Goal: Use online tool/utility: Utilize a website feature to perform a specific function

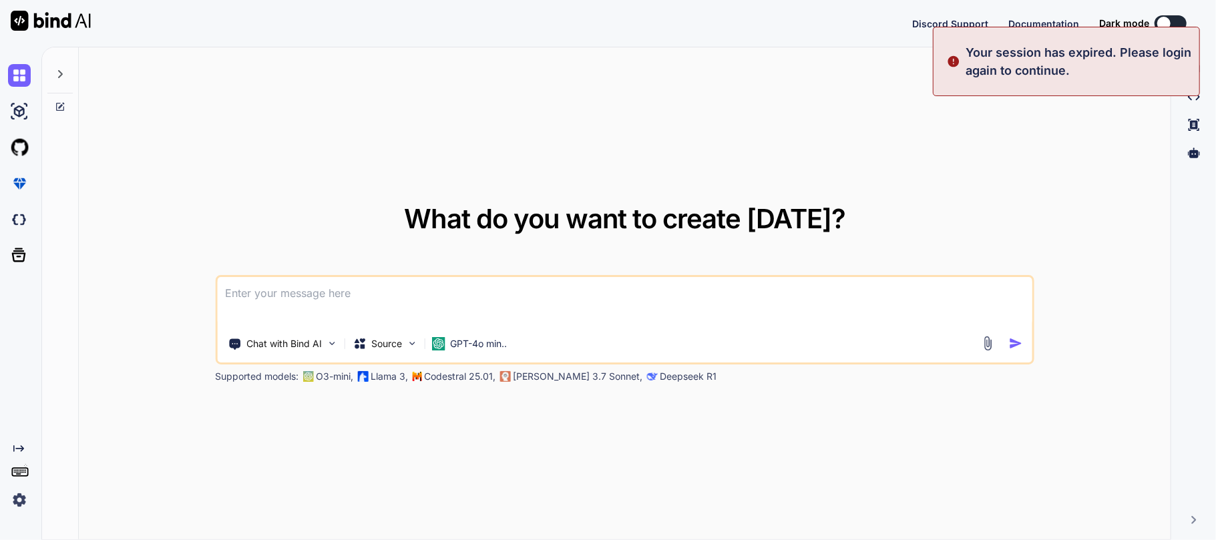
type textarea "x"
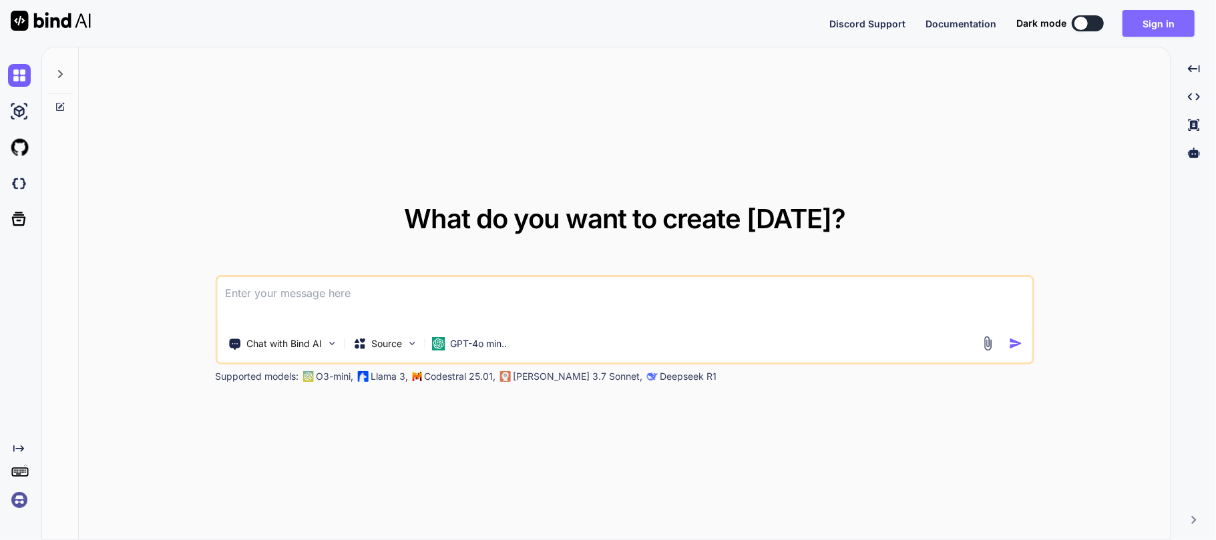
click at [1154, 17] on button "Sign in" at bounding box center [1159, 23] width 72 height 27
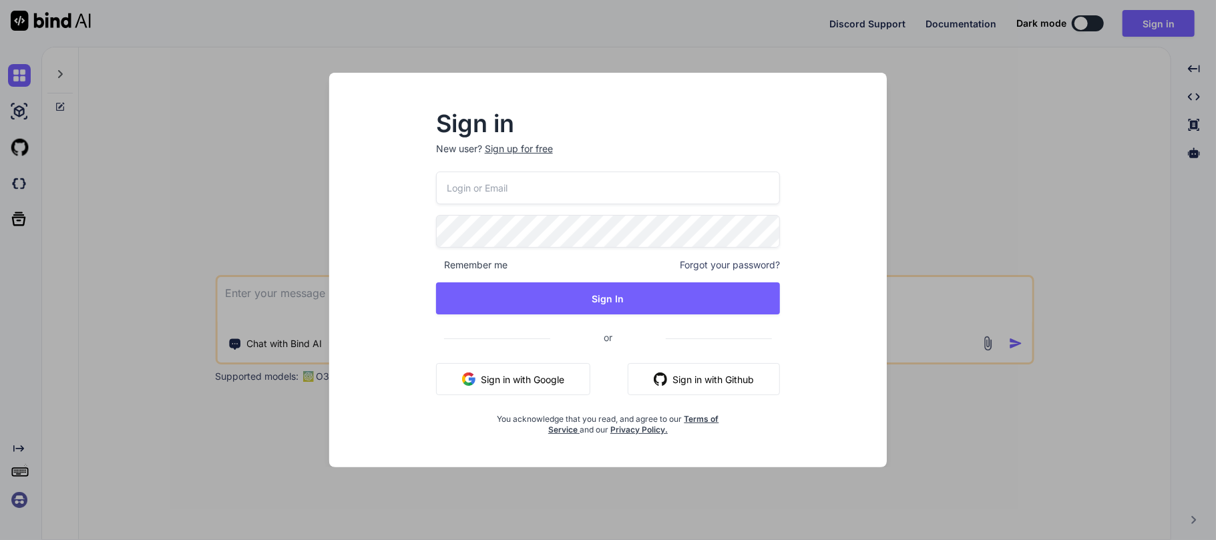
type input "sayeed.ku.info@gmail.com"
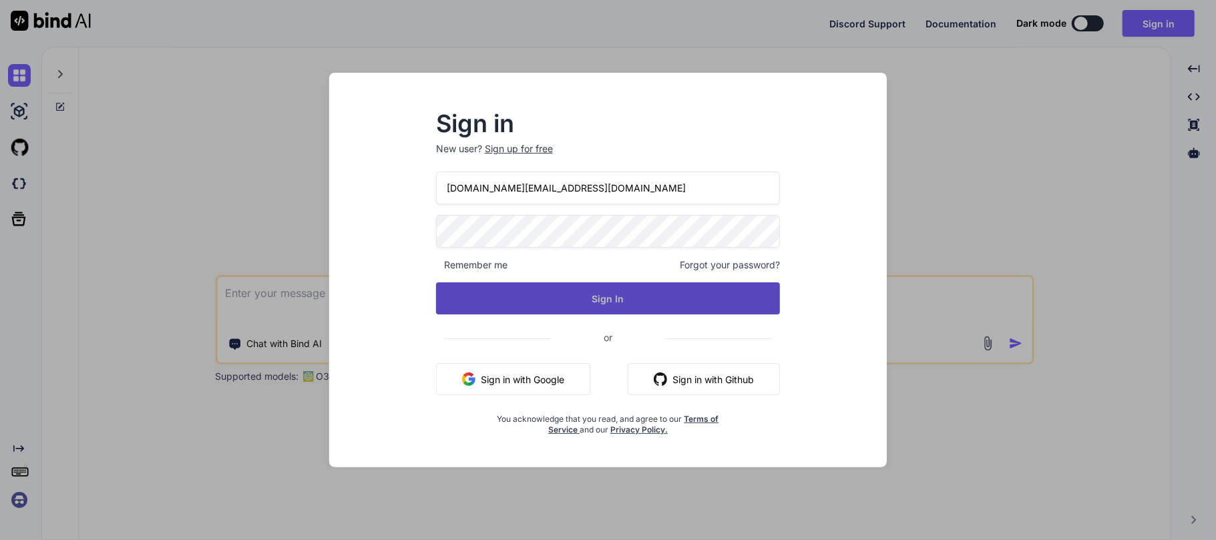
click at [616, 297] on button "Sign In" at bounding box center [608, 299] width 345 height 32
click at [610, 293] on button "Sign In" at bounding box center [608, 299] width 345 height 32
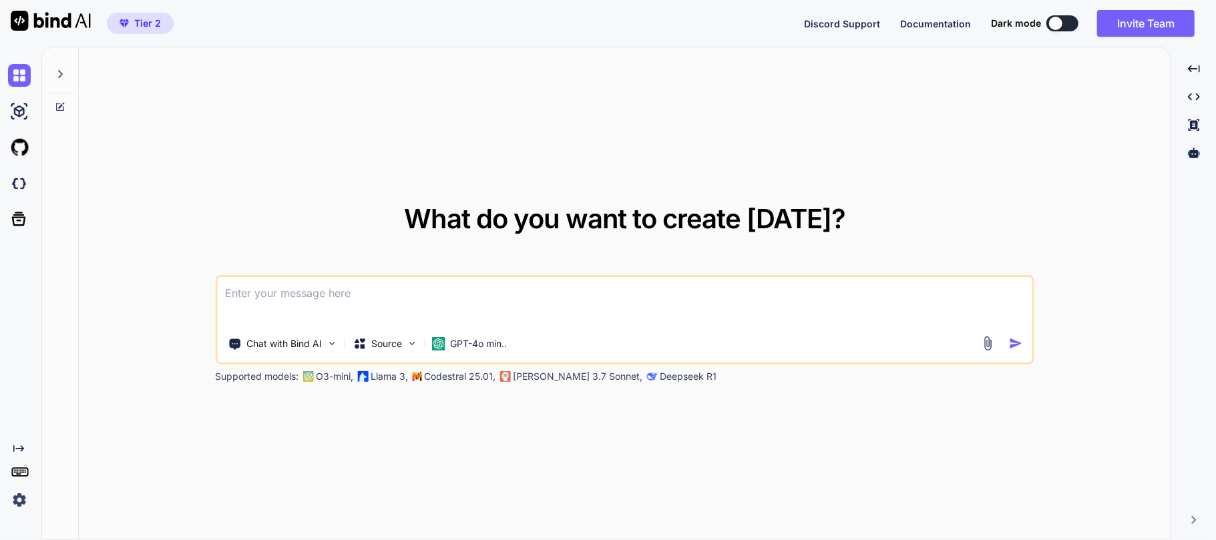
type textarea "x"
click at [162, 73] on div "What do you want to create [DATE]? Chat with Bind AI Source GPT-4o min.. Suppor…" at bounding box center [625, 294] width 1092 height 494
click at [575, 188] on div "What do you want to create [DATE]? Chat with Bind AI Source GPT-4o min.. Suppor…" at bounding box center [625, 294] width 1092 height 494
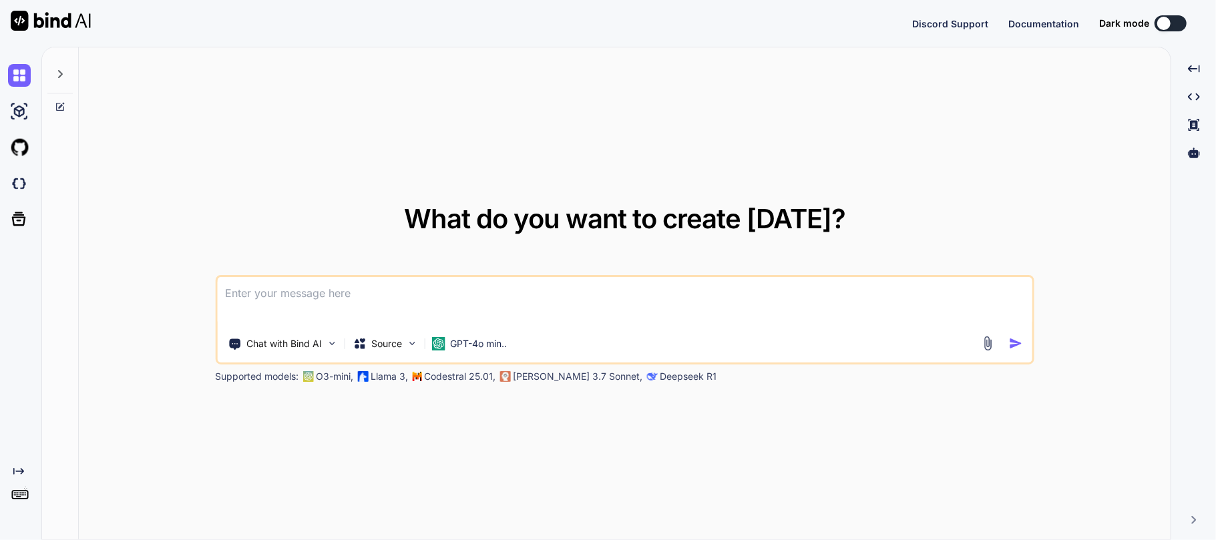
type textarea "x"
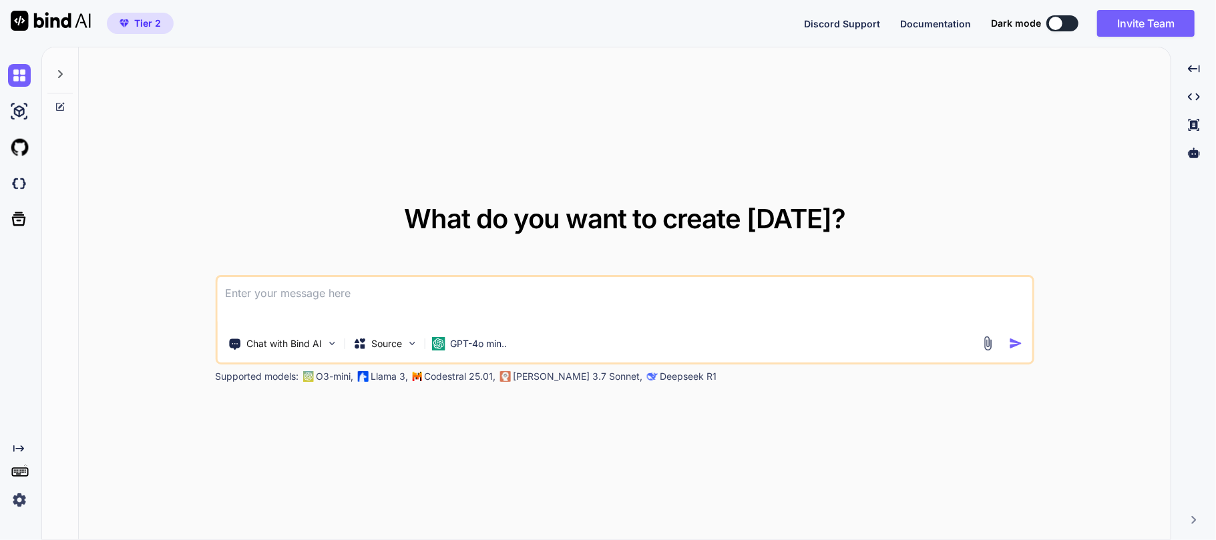
click at [385, 308] on textarea at bounding box center [624, 301] width 815 height 49
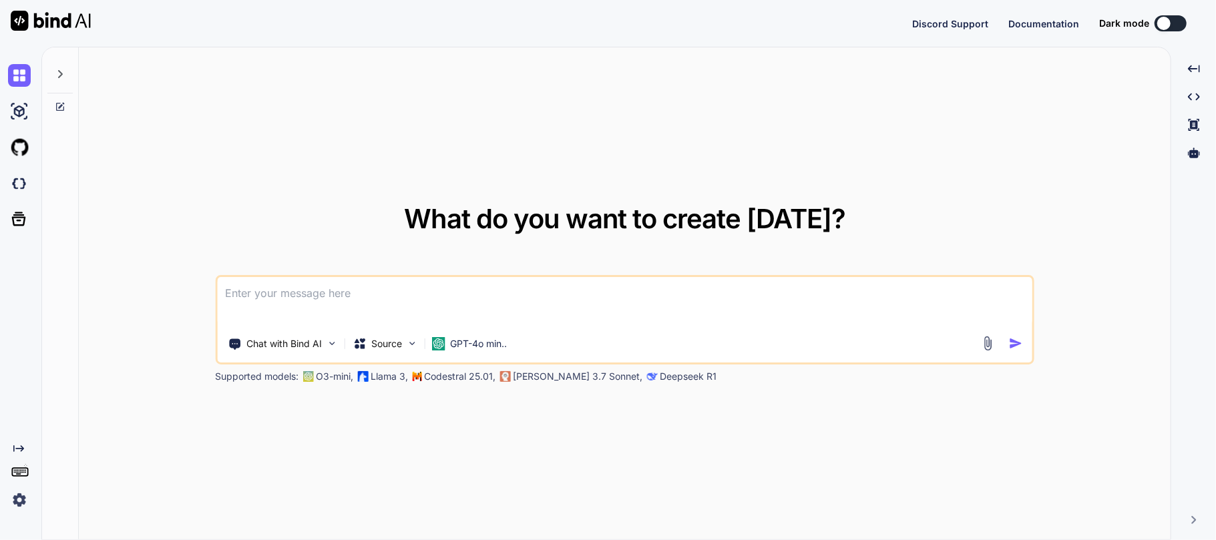
click at [184, 116] on div "What do you want to create [DATE]? Chat with Bind AI Source GPT-4o min.. Suppor…" at bounding box center [625, 294] width 1092 height 494
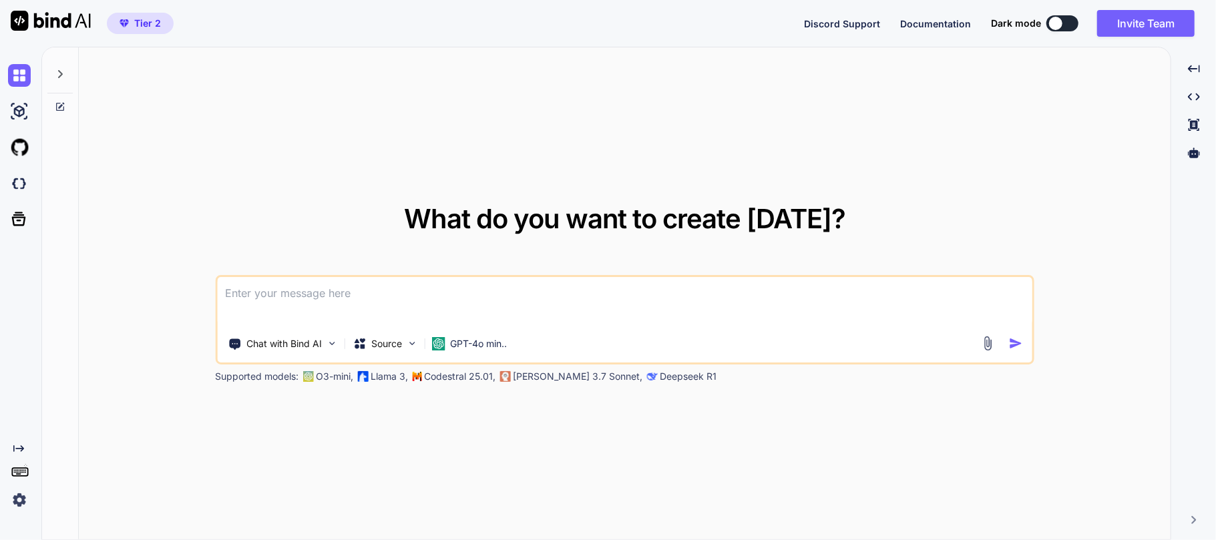
click at [184, 122] on div "What do you want to create [DATE]? Chat with Bind AI Source GPT-4o min.. Suppor…" at bounding box center [625, 294] width 1092 height 494
type textarea "x"
click at [142, 95] on div "What do you want to create [DATE]? Chat with Bind AI Source GPT-4o min.. Suppor…" at bounding box center [625, 294] width 1092 height 494
click at [225, 77] on div "What do you want to create [DATE]? Chat with Bind AI Source GPT-4o min.. Suppor…" at bounding box center [625, 294] width 1092 height 494
click at [446, 347] on div "GPT-4o min.." at bounding box center [468, 343] width 75 height 13
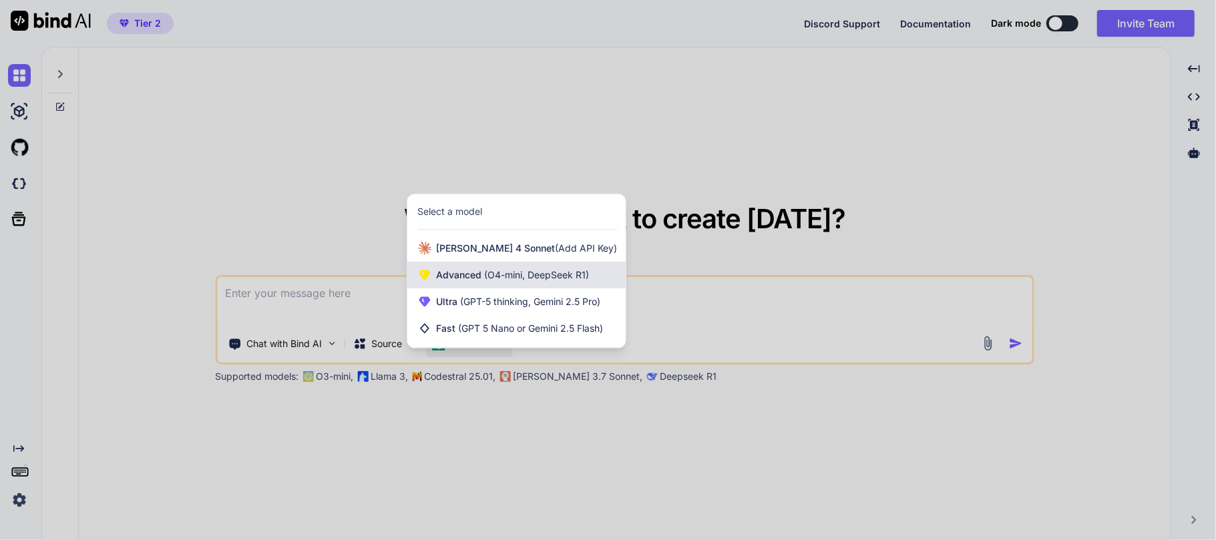
click at [508, 279] on span "(O4-mini, DeepSeek R1)" at bounding box center [536, 274] width 108 height 11
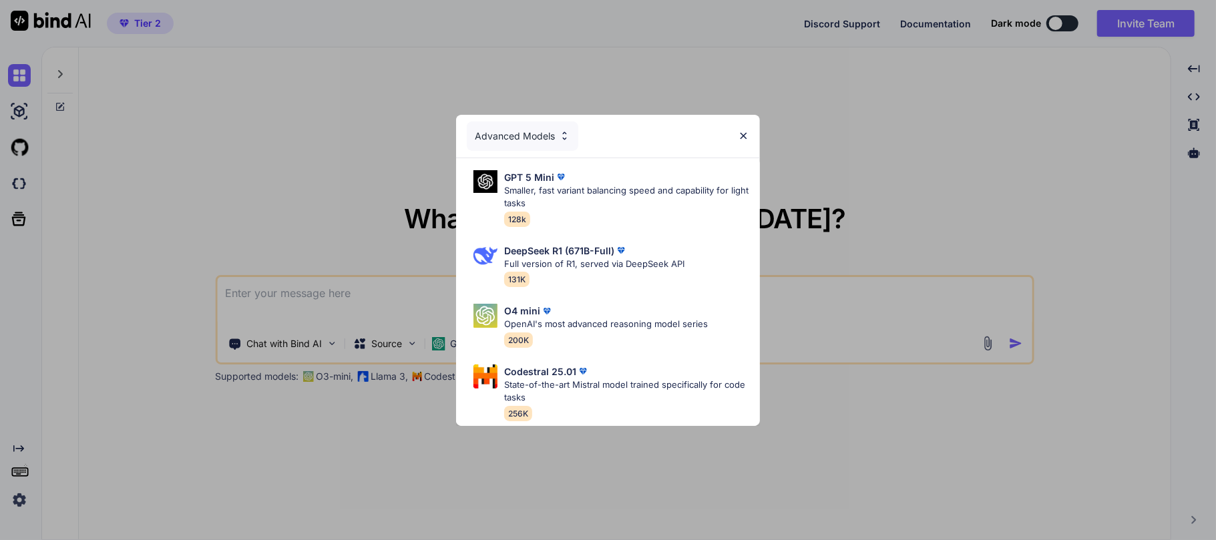
click at [536, 126] on div "Advanced Models" at bounding box center [523, 136] width 112 height 29
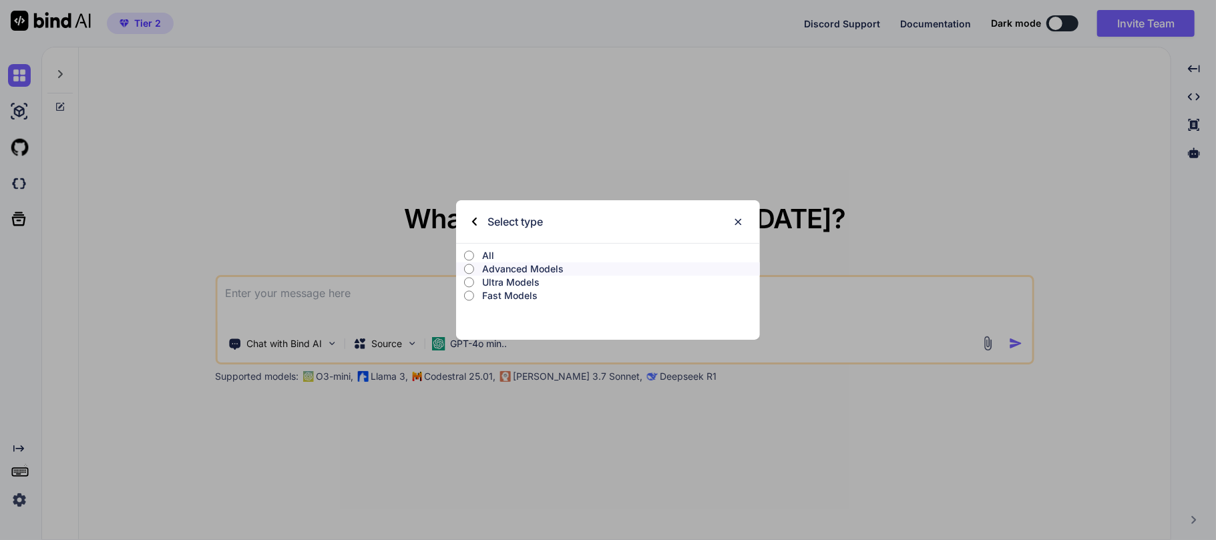
click at [509, 281] on p "Ultra Models" at bounding box center [621, 282] width 278 height 13
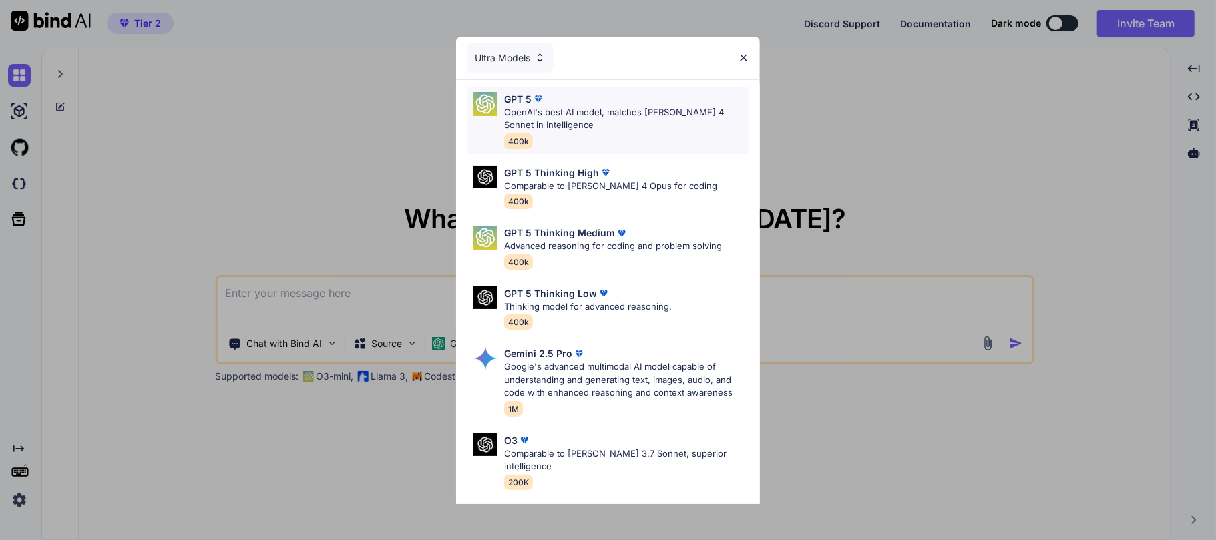
click at [572, 100] on div "GPT 5" at bounding box center [626, 99] width 245 height 14
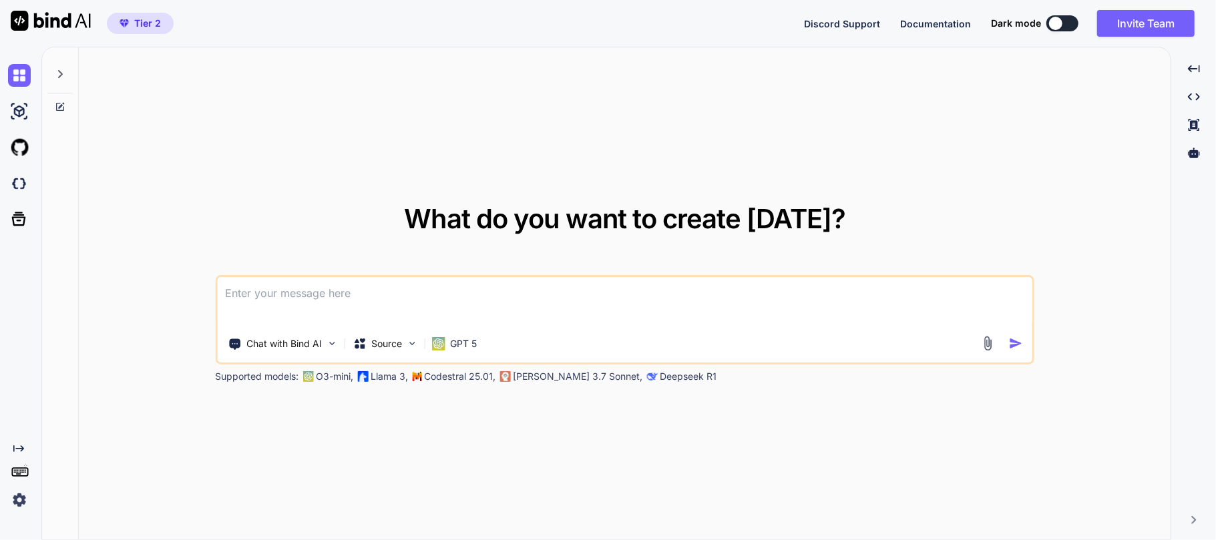
click at [273, 300] on textarea at bounding box center [624, 301] width 815 height 49
click at [407, 342] on img at bounding box center [411, 343] width 11 height 11
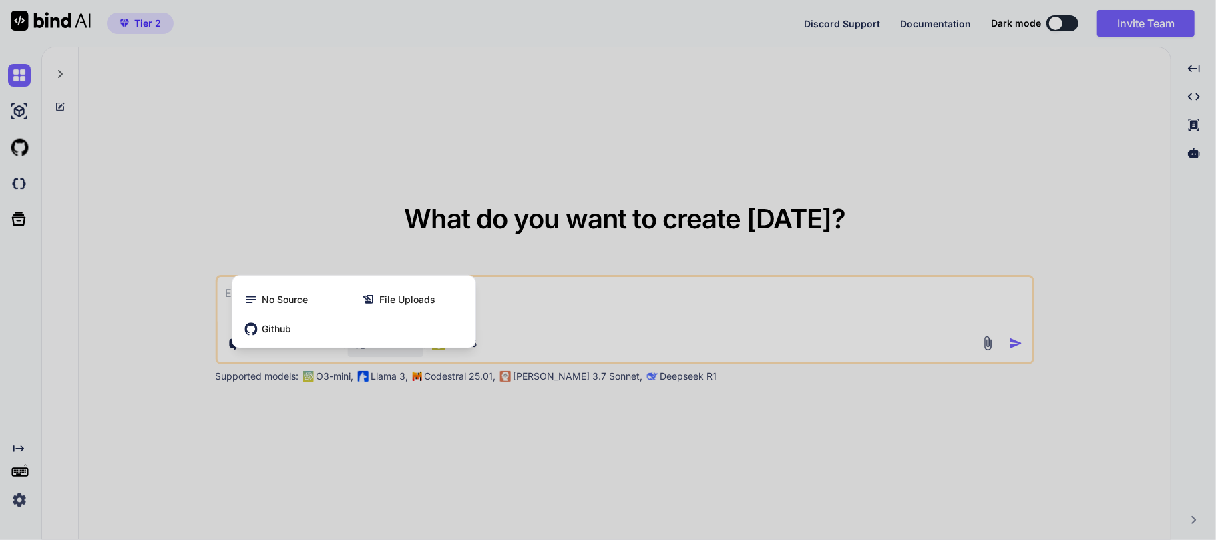
click at [551, 305] on div at bounding box center [608, 270] width 1216 height 540
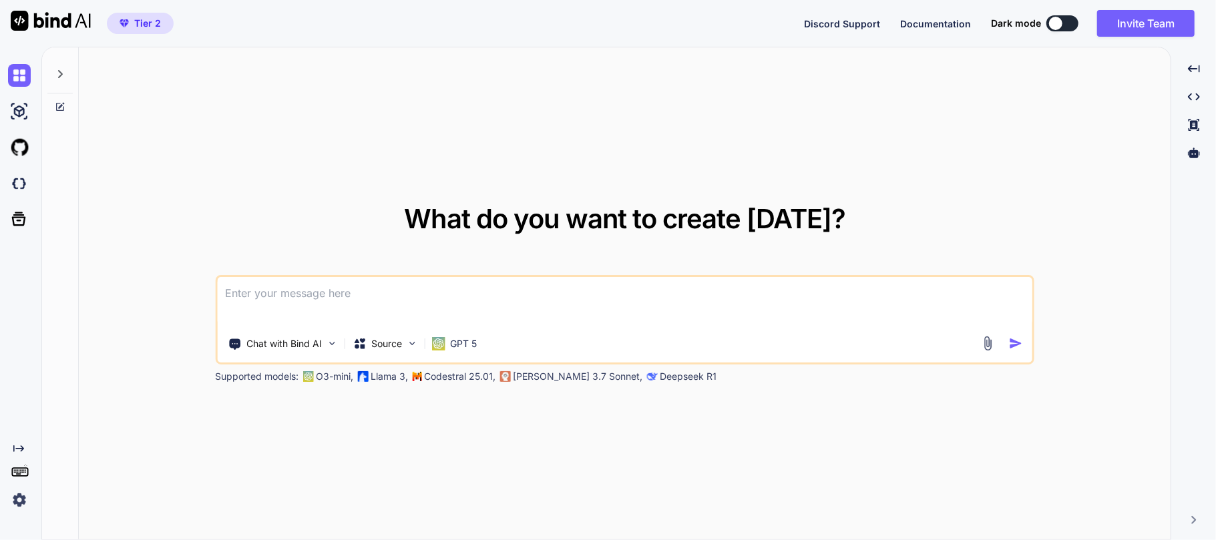
click at [333, 297] on textarea at bounding box center [624, 301] width 815 height 49
click at [468, 303] on textarea at bounding box center [624, 301] width 815 height 49
type textarea "I wnat to make a meta [PERSON_NAME] 4 indicator"
click at [61, 81] on div at bounding box center [59, 70] width 25 height 46
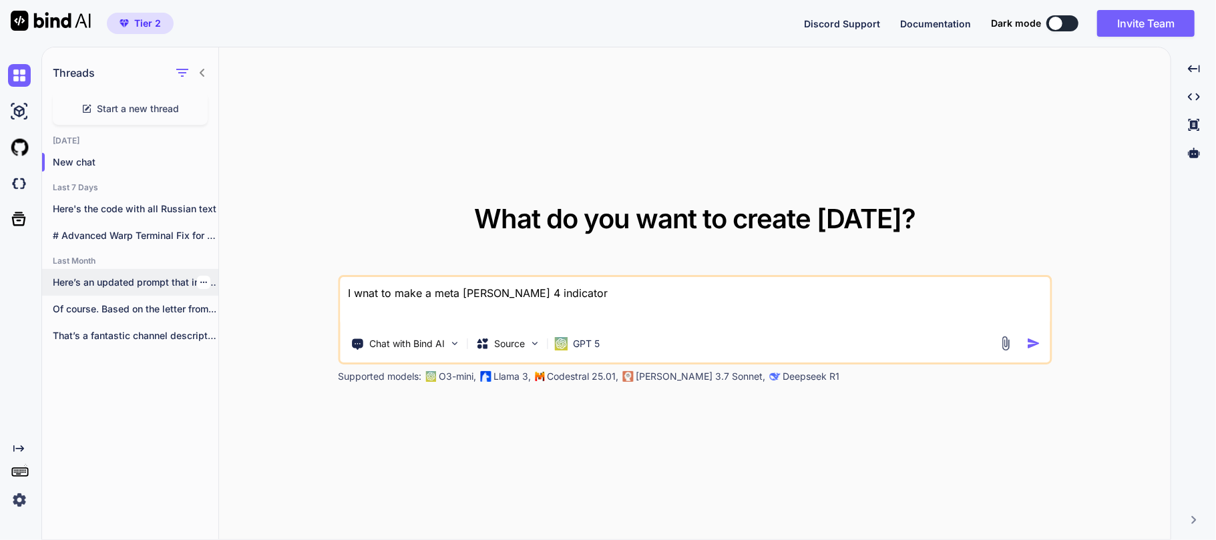
click at [163, 279] on p "Here’s an updated prompt that includes the..." at bounding box center [136, 282] width 166 height 13
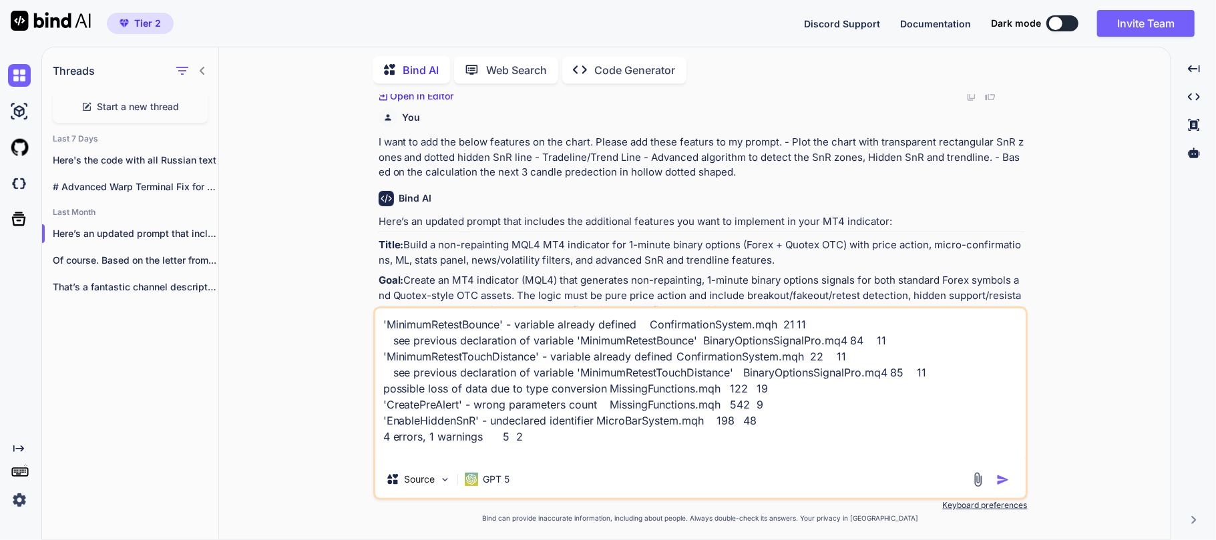
scroll to position [4196, 0]
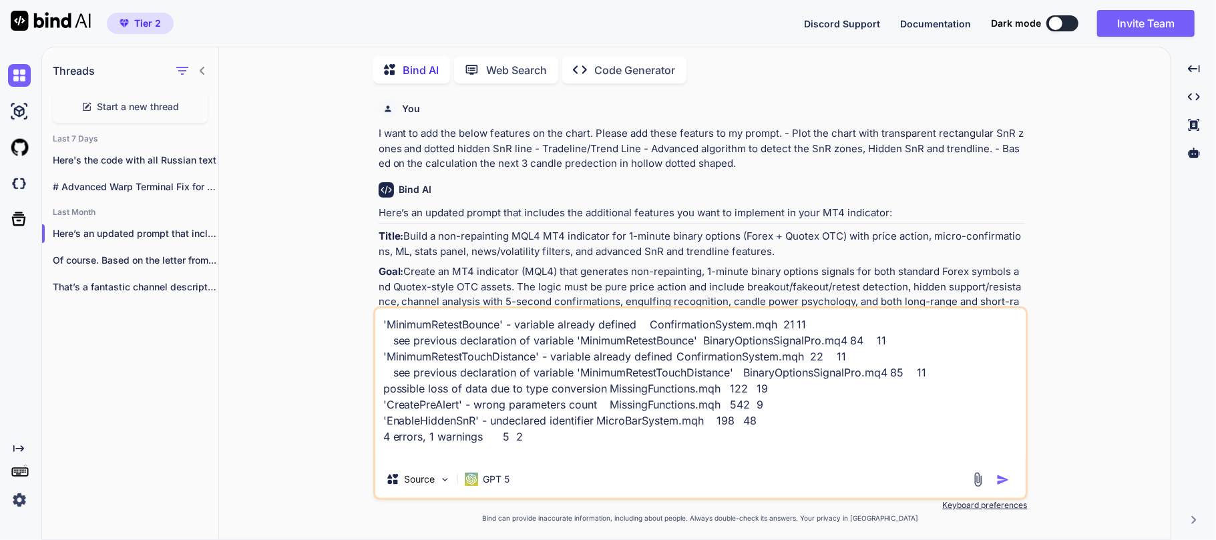
click at [436, 390] on textarea "'MinimumRetestBounce' - variable already defined ConfirmationSystem.mqh 21 11 s…" at bounding box center [700, 385] width 651 height 152
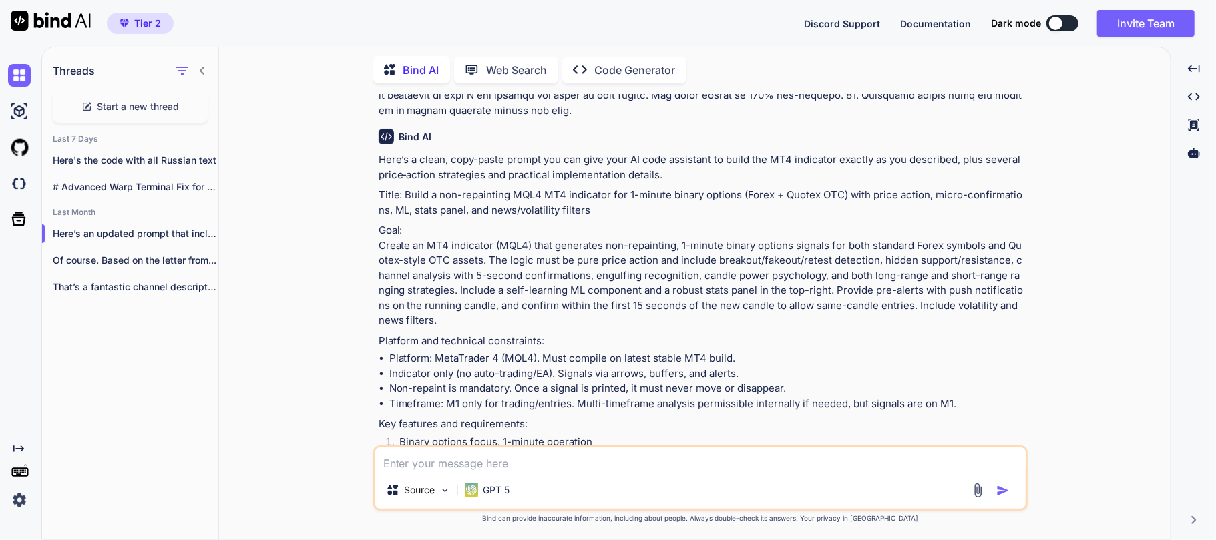
scroll to position [0, 0]
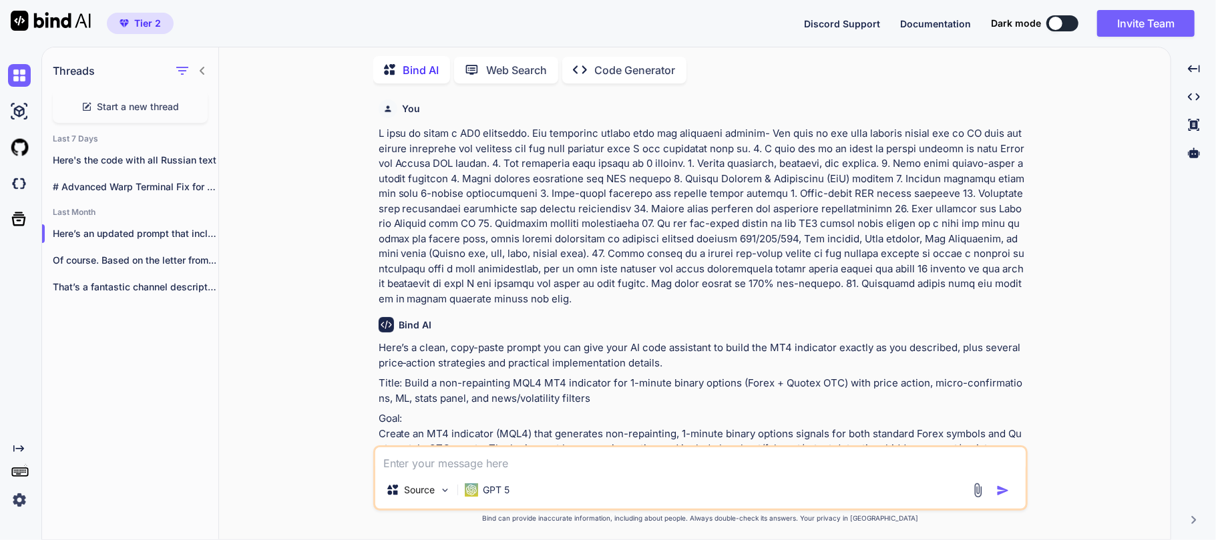
click at [887, 244] on p at bounding box center [702, 216] width 647 height 180
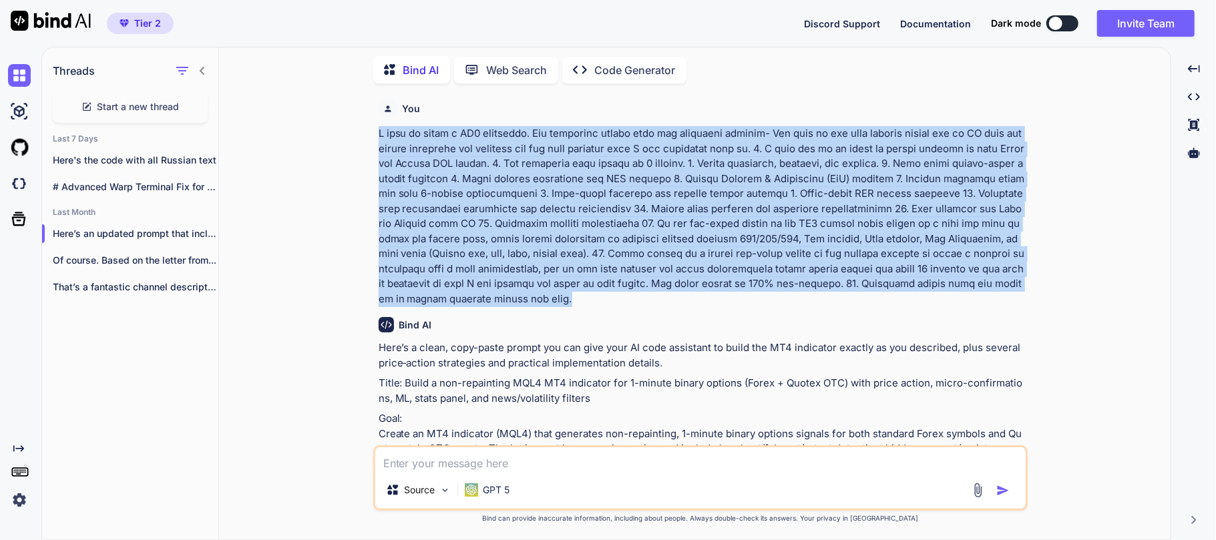
drag, startPoint x: 375, startPoint y: 126, endPoint x: 449, endPoint y: 301, distance: 189.2
click at [449, 301] on div "You Bind AI Here’s a clean, copy-paste prompt you can give your AI code assista…" at bounding box center [702, 269] width 652 height 351
copy p "I want to build a MT4 indicator. The indicator should have the following feture…"
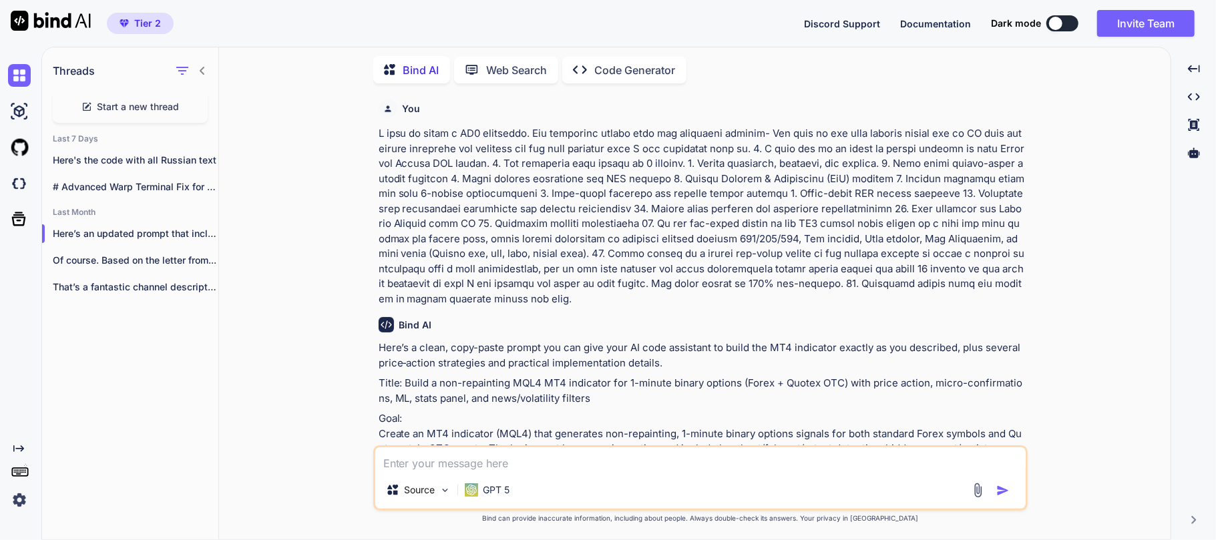
click at [136, 108] on span "Start a new thread" at bounding box center [139, 106] width 82 height 13
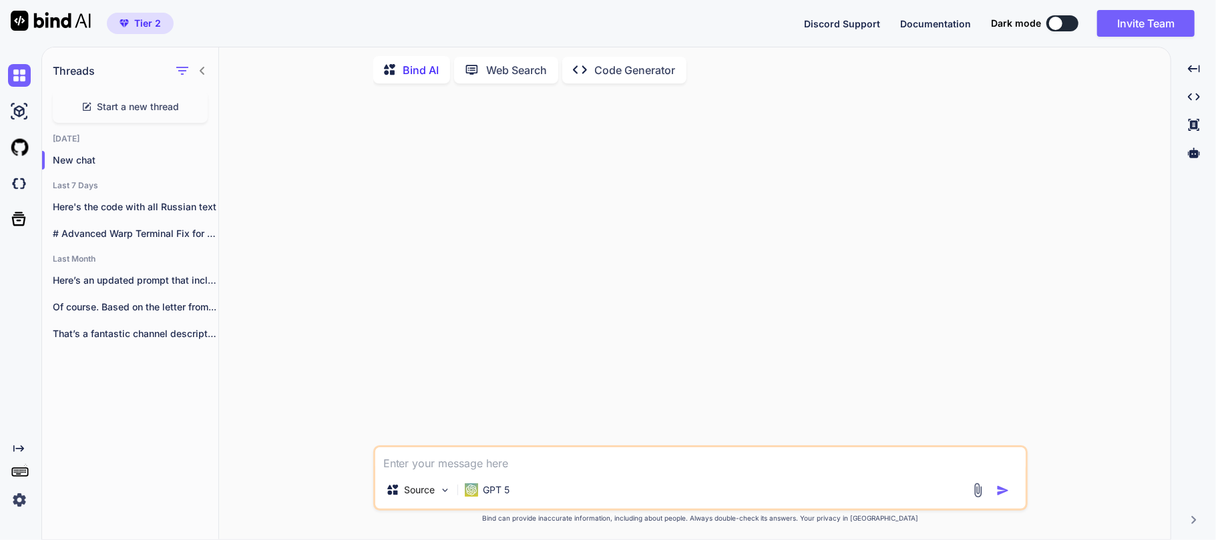
click at [478, 458] on textarea at bounding box center [700, 460] width 651 height 24
click at [493, 487] on p "GPT 5" at bounding box center [497, 490] width 27 height 13
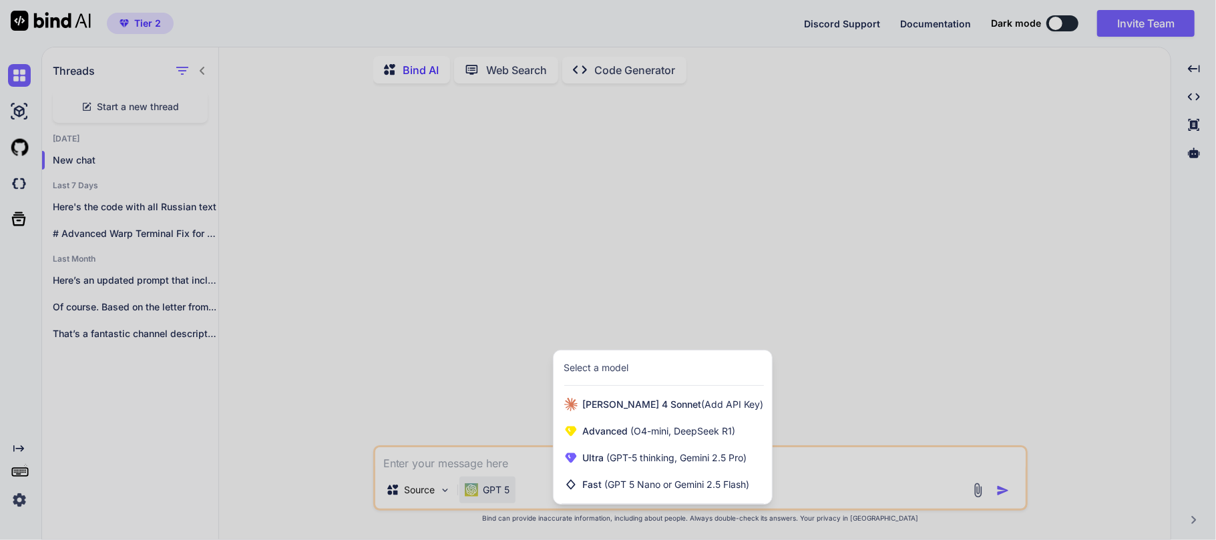
click at [461, 332] on div at bounding box center [608, 270] width 1216 height 540
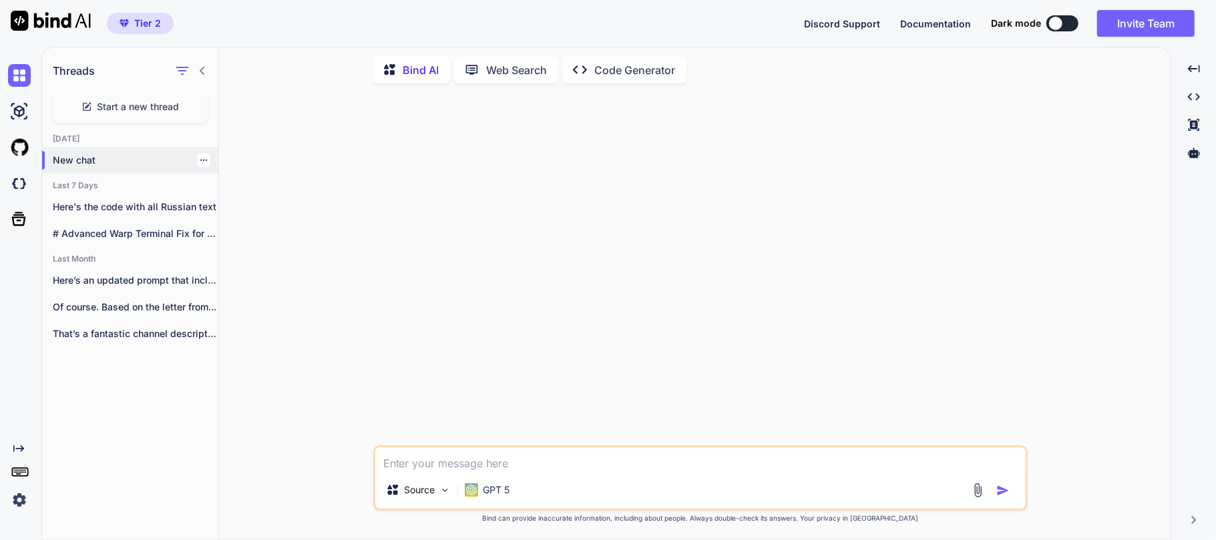
click at [81, 154] on p "New chat" at bounding box center [136, 160] width 166 height 13
click at [129, 102] on span "Start a new thread" at bounding box center [139, 106] width 82 height 13
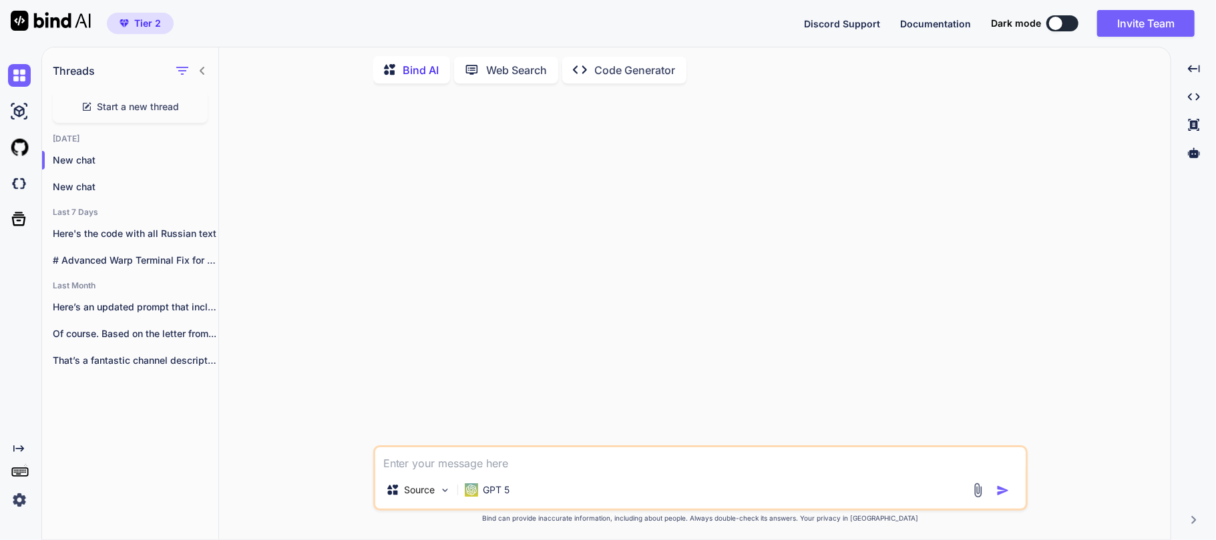
click at [506, 465] on textarea at bounding box center [700, 460] width 651 height 24
paste textarea "I want to build a MT4 indicator. The indicator should have the following feture…"
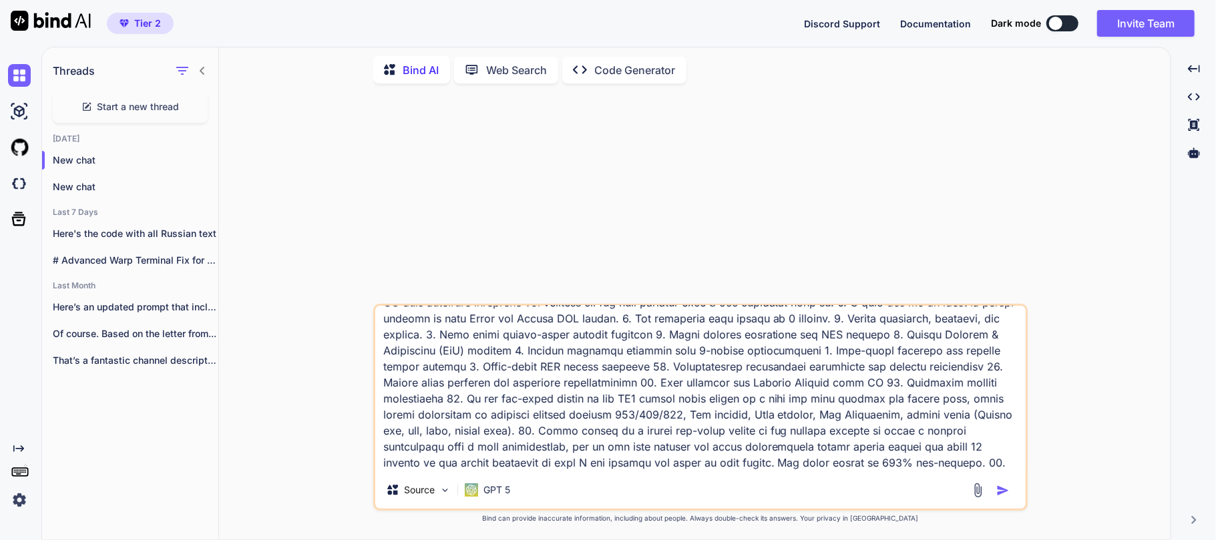
scroll to position [51, 0]
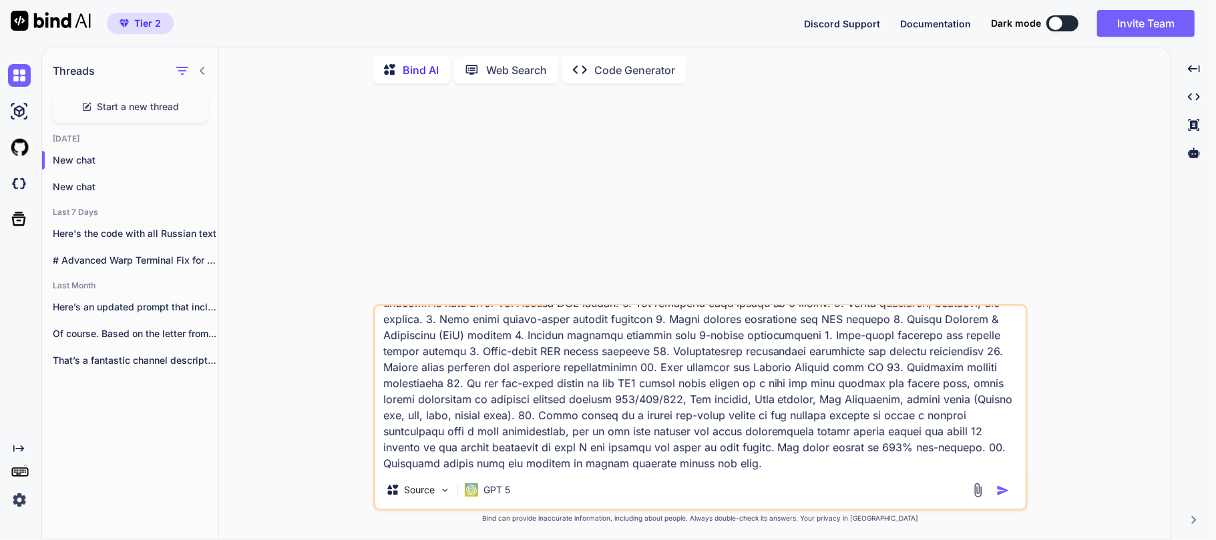
click at [767, 466] on textarea at bounding box center [700, 389] width 651 height 166
click at [197, 187] on div at bounding box center [203, 186] width 13 height 13
click at [200, 187] on icon "button" at bounding box center [204, 187] width 8 height 8
click at [234, 238] on span "Delete" at bounding box center [234, 238] width 29 height 13
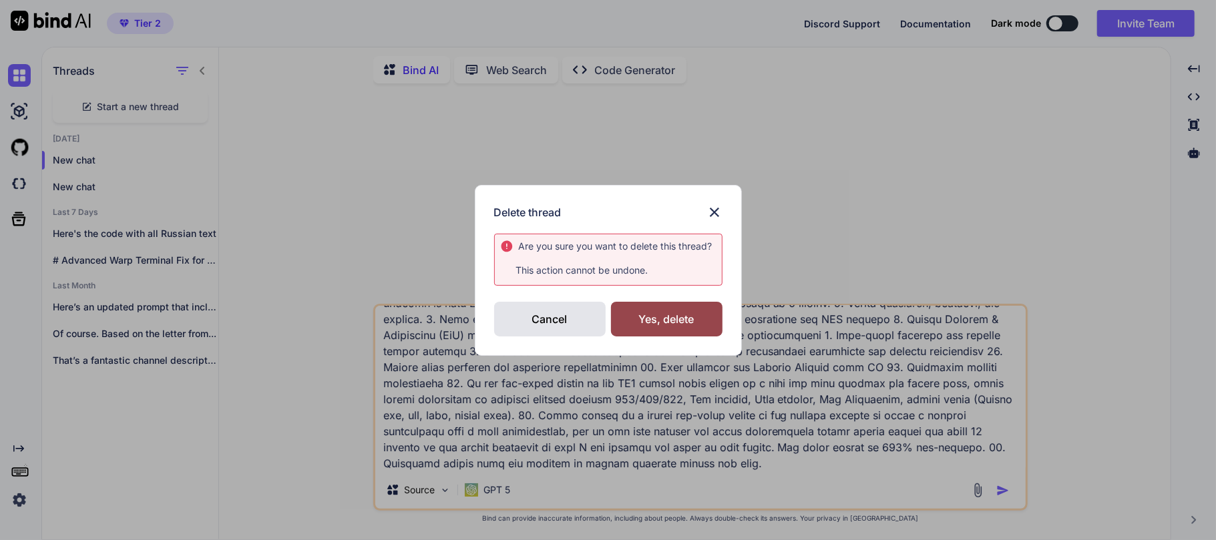
drag, startPoint x: 687, startPoint y: 317, endPoint x: 381, endPoint y: 250, distance: 313.8
click at [685, 317] on div "Yes, delete" at bounding box center [667, 319] width 112 height 35
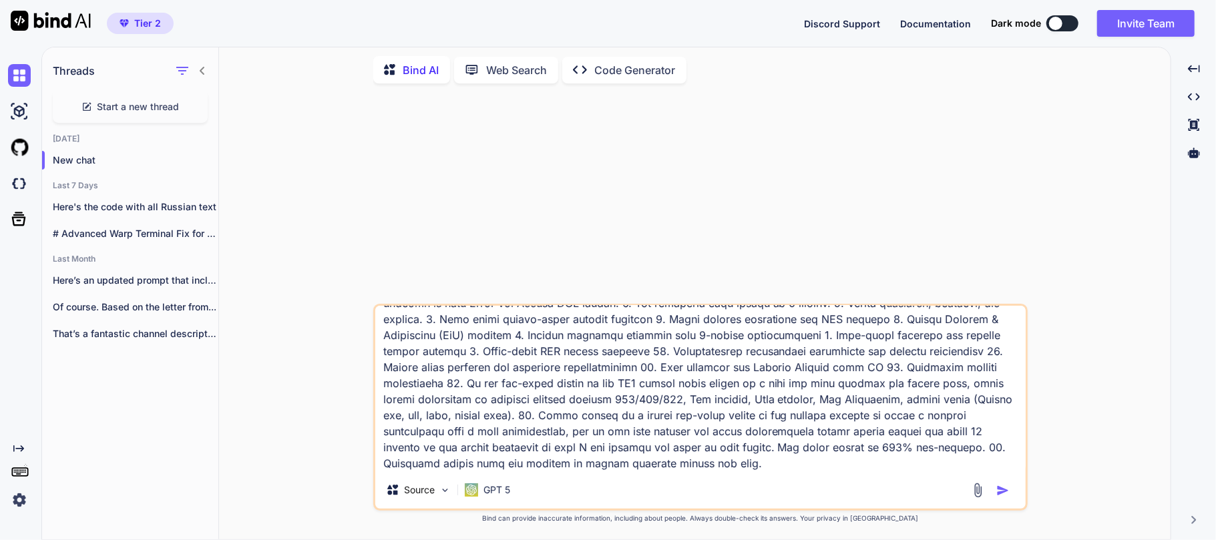
click at [837, 449] on textarea at bounding box center [700, 389] width 651 height 166
click at [735, 457] on textarea at bounding box center [700, 389] width 651 height 166
click at [538, 468] on textarea at bounding box center [700, 389] width 651 height 166
click at [753, 466] on textarea at bounding box center [700, 389] width 651 height 166
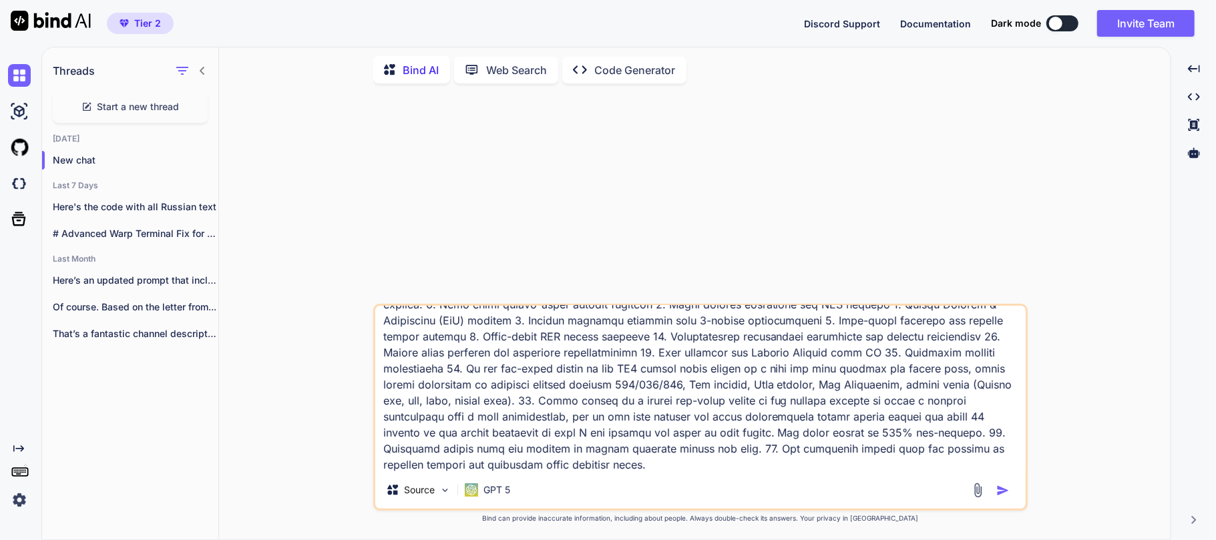
scroll to position [0, 0]
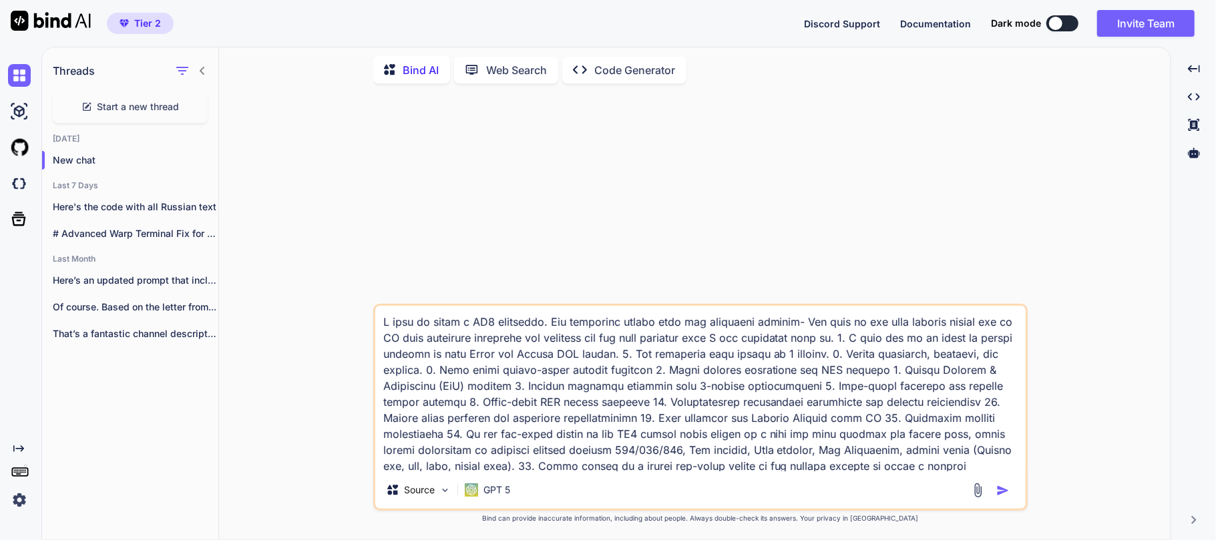
type textarea "I want to build a MT4 indicator. The indicator should have the following feture…"
click at [1010, 492] on img "button" at bounding box center [1003, 490] width 13 height 13
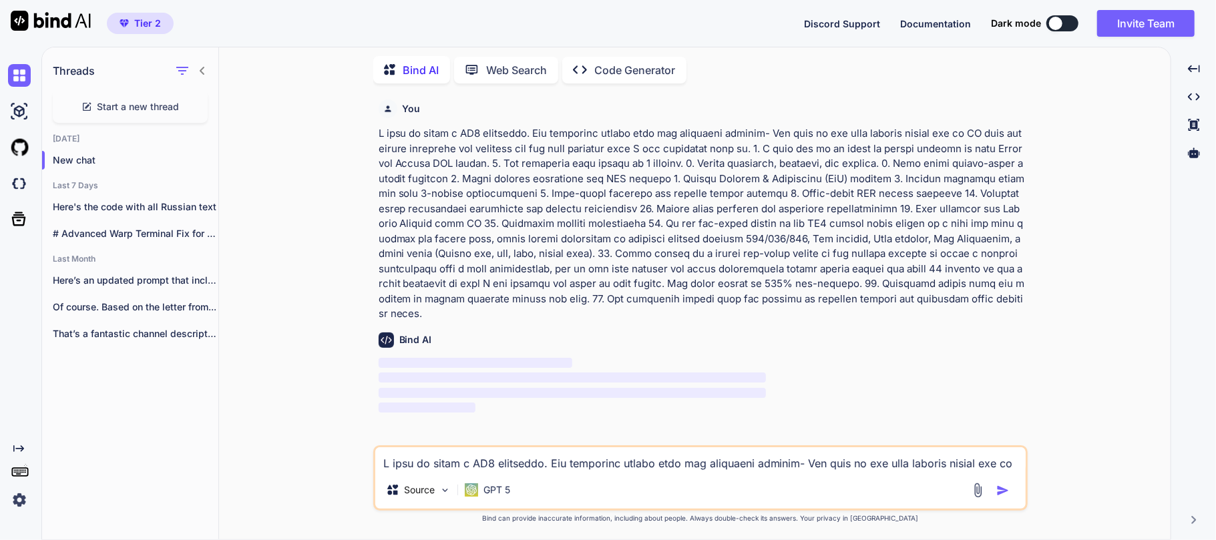
click at [568, 182] on p at bounding box center [702, 224] width 647 height 196
click at [605, 182] on p at bounding box center [702, 224] width 647 height 196
click at [649, 202] on p at bounding box center [702, 224] width 647 height 196
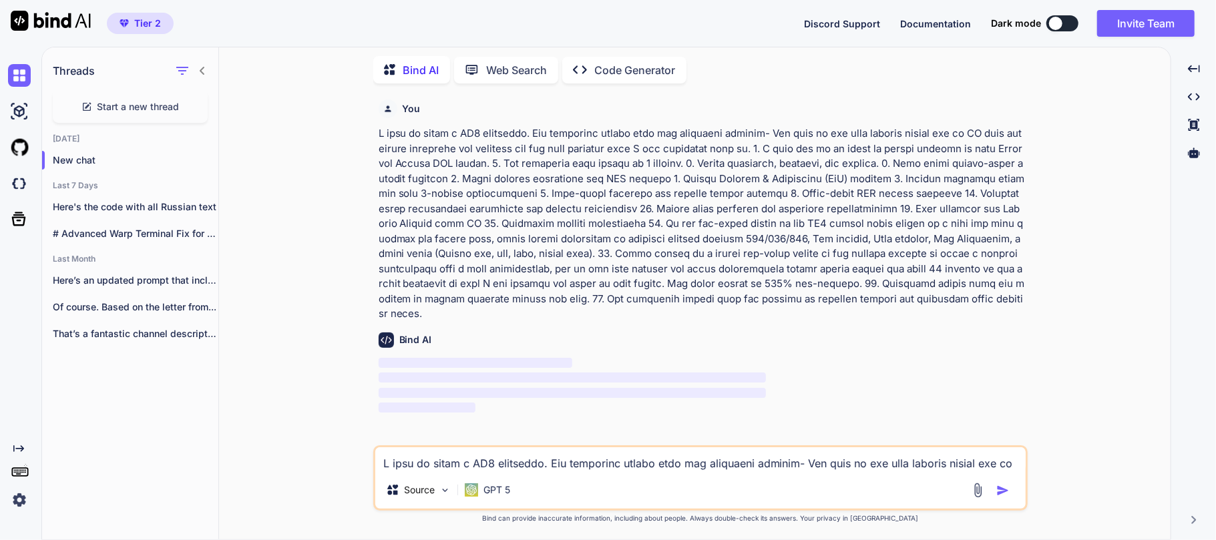
click at [641, 198] on p at bounding box center [702, 224] width 647 height 196
drag, startPoint x: 661, startPoint y: 236, endPoint x: 724, endPoint y: 238, distance: 62.8
click at [724, 238] on p at bounding box center [702, 224] width 647 height 196
click at [722, 246] on p at bounding box center [702, 224] width 647 height 196
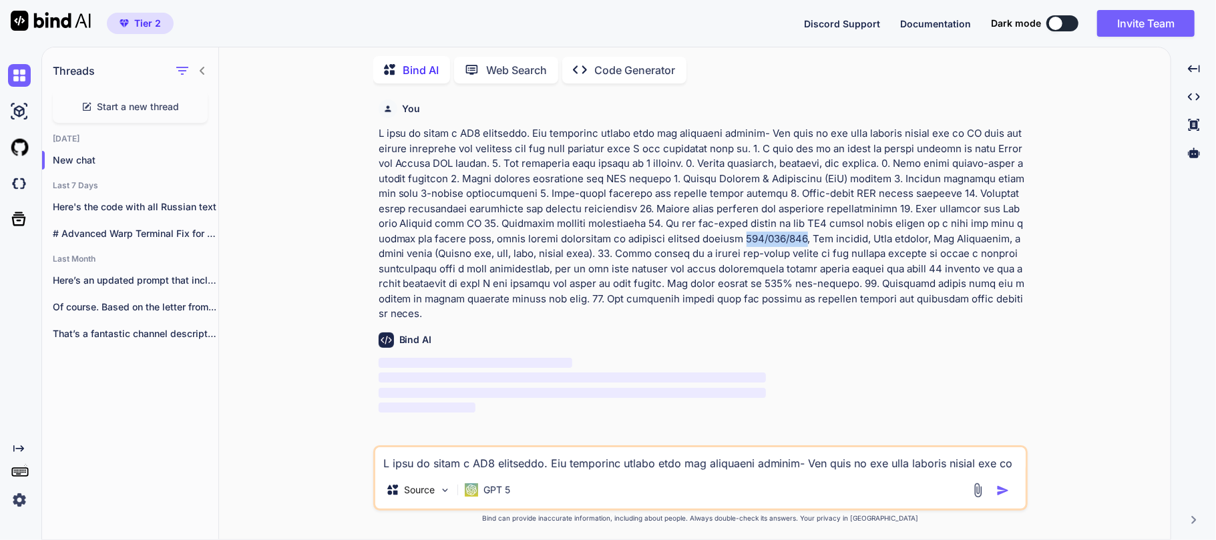
drag, startPoint x: 661, startPoint y: 236, endPoint x: 724, endPoint y: 239, distance: 62.8
click at [724, 239] on p at bounding box center [702, 224] width 647 height 196
click at [744, 240] on p at bounding box center [702, 224] width 647 height 196
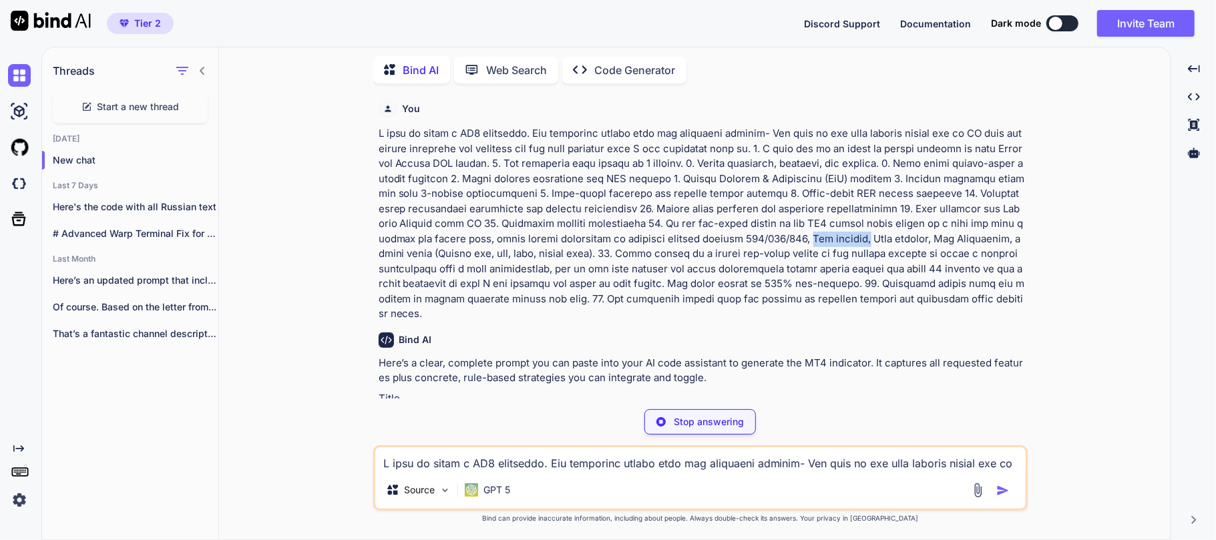
drag, startPoint x: 731, startPoint y: 241, endPoint x: 785, endPoint y: 238, distance: 54.9
click at [785, 238] on p at bounding box center [702, 224] width 647 height 196
click at [763, 239] on p at bounding box center [702, 224] width 647 height 196
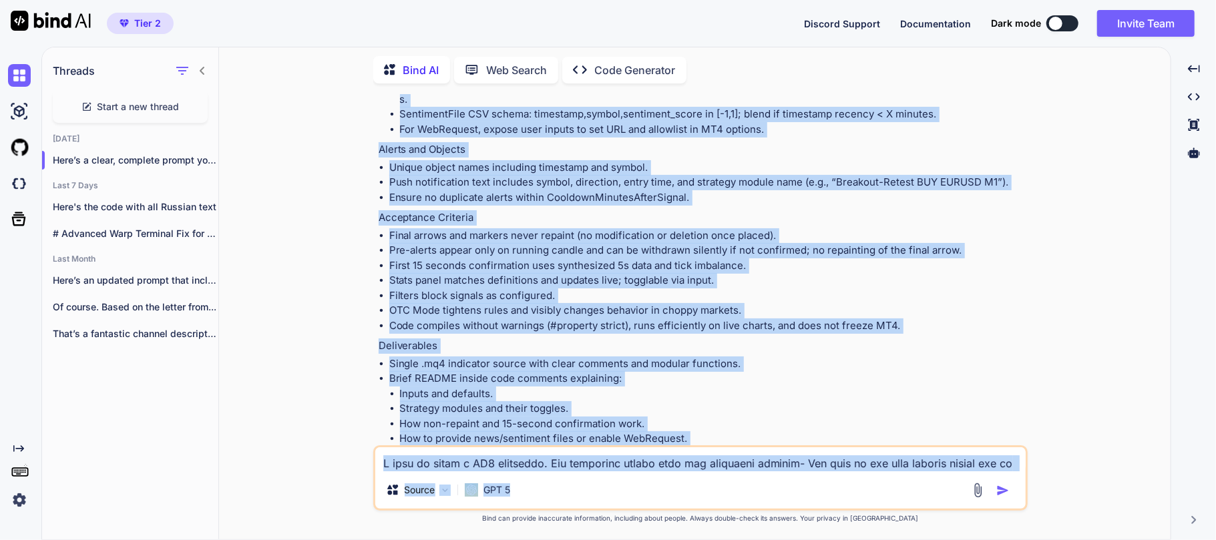
scroll to position [3733, 0]
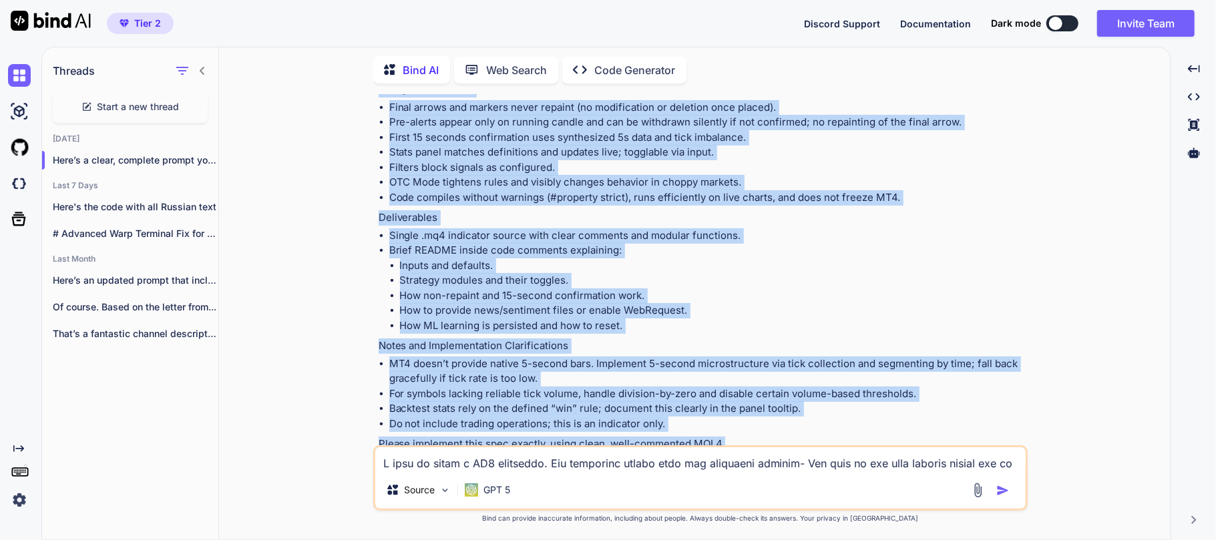
drag, startPoint x: 381, startPoint y: 206, endPoint x: 727, endPoint y: 418, distance: 405.6
copy div "Lorem Ipsum do SI3 (AME3) consectet adi elitse doeiusm tempor inci 9-utlabo etd…"
click at [552, 401] on li "Backtest stats rely on the defined “win” rule; document this clearly in the pan…" at bounding box center [707, 408] width 636 height 15
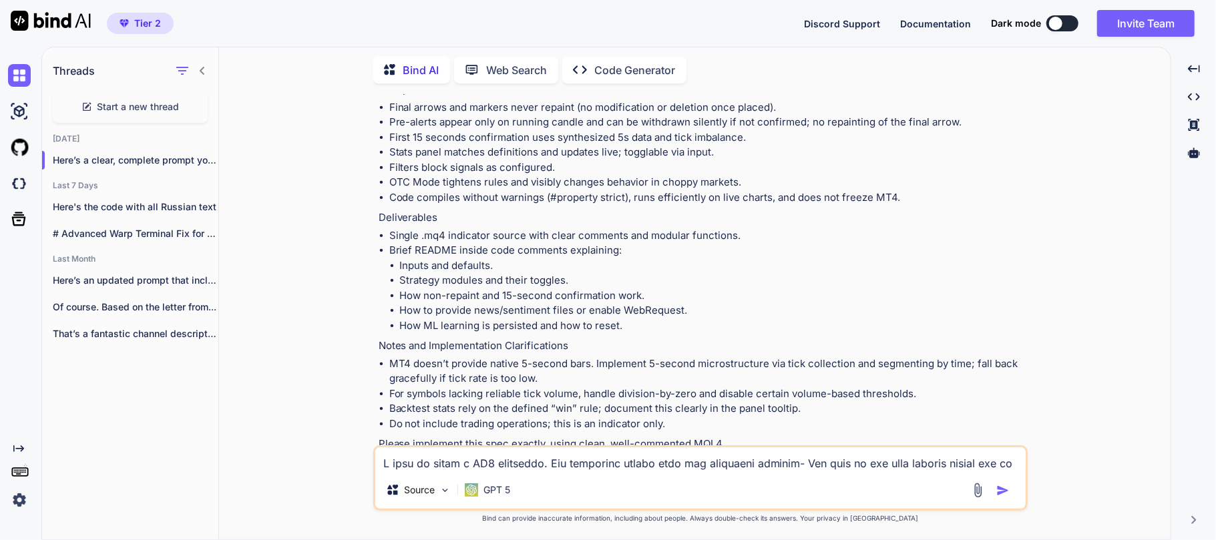
click at [492, 469] on textarea at bounding box center [700, 460] width 651 height 24
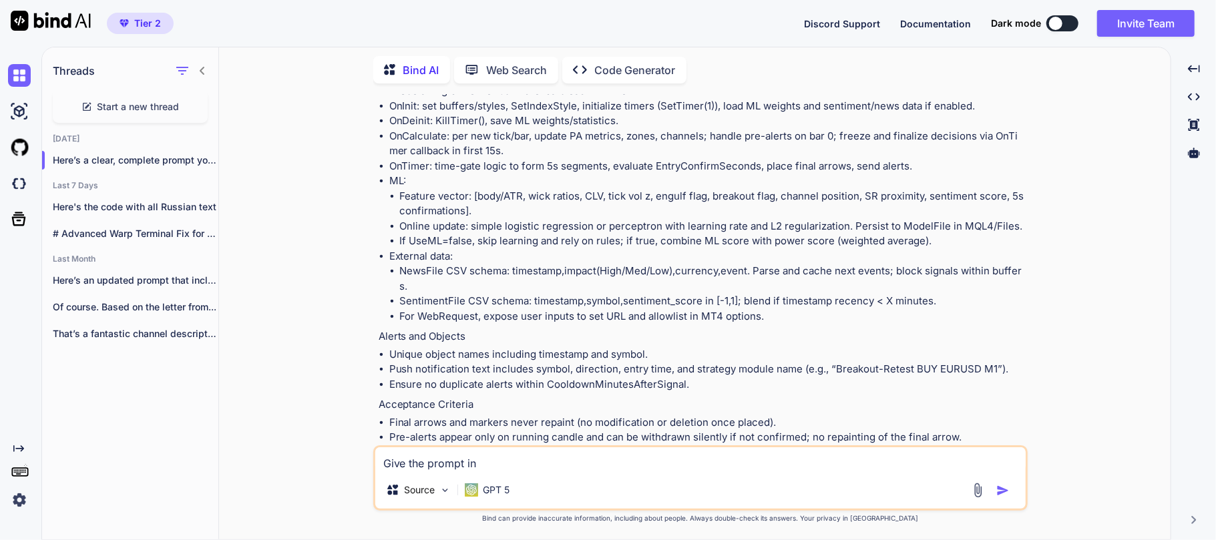
scroll to position [3732, 0]
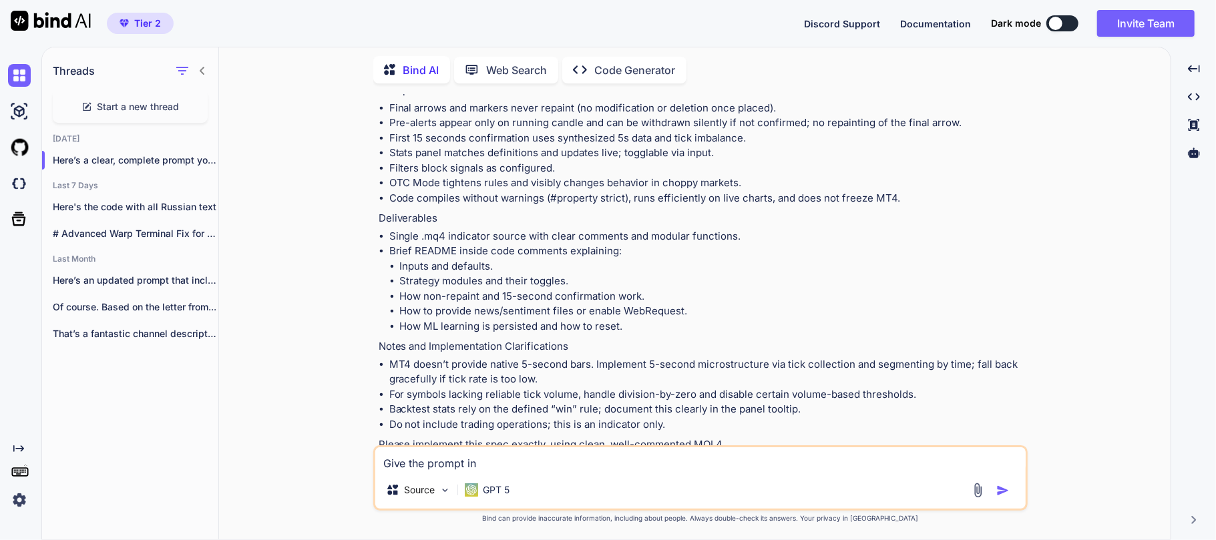
type textarea "Give the prompt in"
click at [975, 465] on img at bounding box center [971, 470] width 11 height 11
click at [971, 465] on img at bounding box center [971, 470] width 11 height 11
click at [139, 210] on p "Here's the code with all Russian text" at bounding box center [136, 206] width 166 height 13
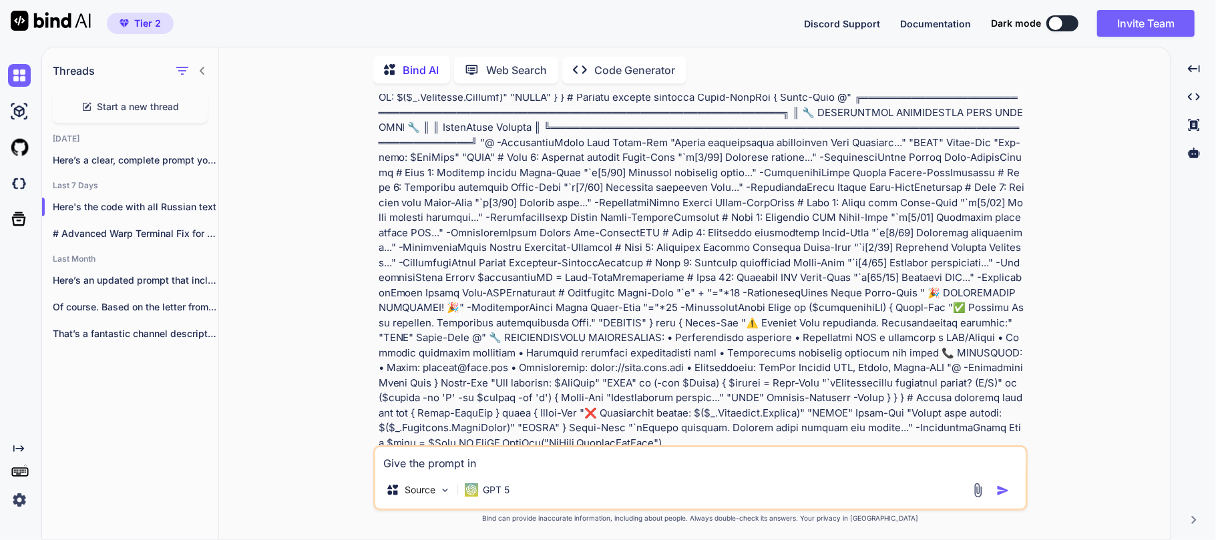
scroll to position [1514, 0]
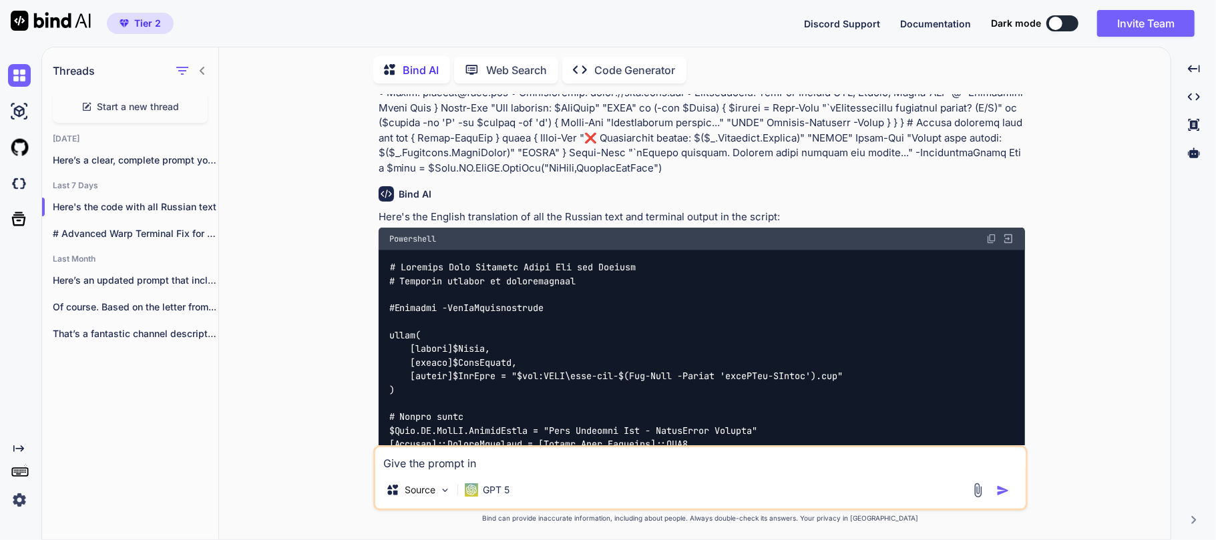
click at [992, 244] on img at bounding box center [992, 239] width 11 height 11
click at [313, 121] on div "You Bind AI Here's the English translation of all the Russian text and terminal…" at bounding box center [700, 317] width 941 height 446
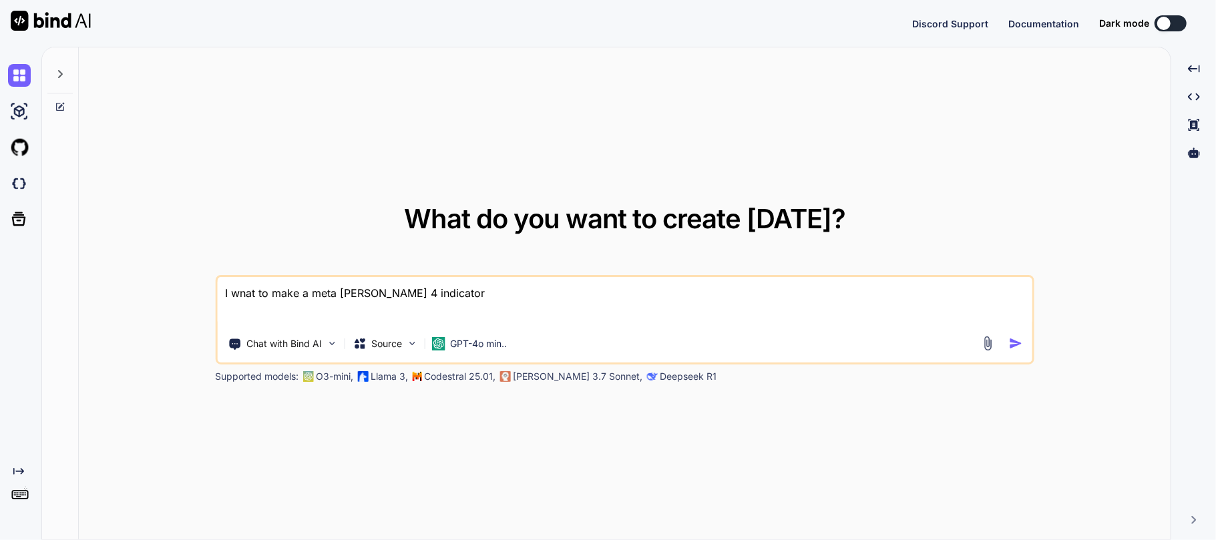
type textarea "x"
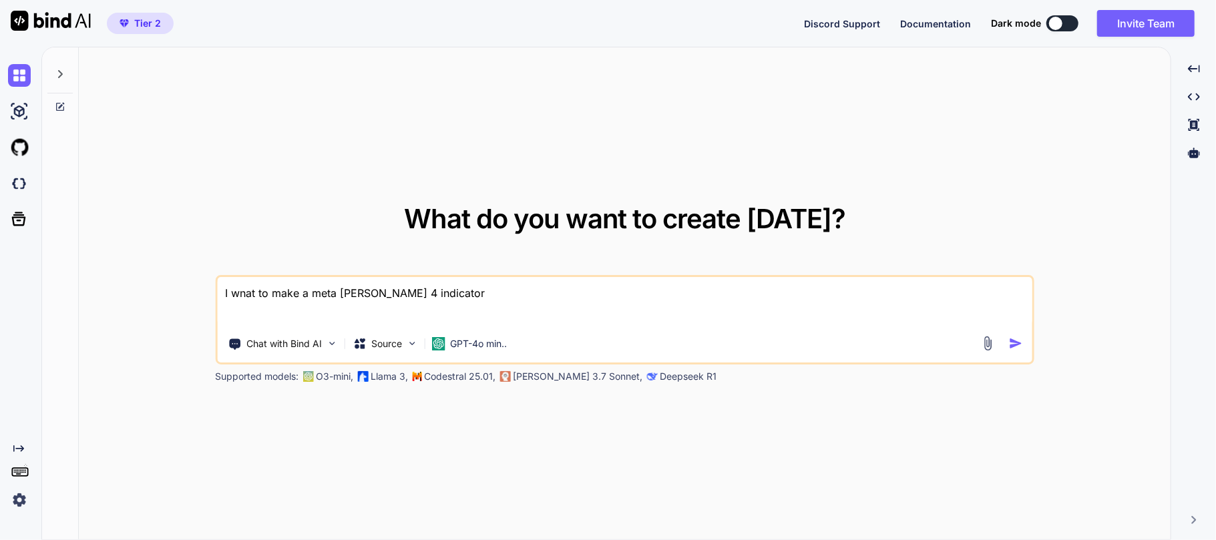
click at [500, 113] on div "What do you want to create today? I wnat to make a meta treder 4 indicator Chat…" at bounding box center [625, 294] width 1092 height 494
click at [532, 183] on div "What do you want to create today? I wnat to make a meta treder 4 indicator Chat…" at bounding box center [625, 294] width 1092 height 494
click at [64, 81] on div at bounding box center [59, 70] width 25 height 46
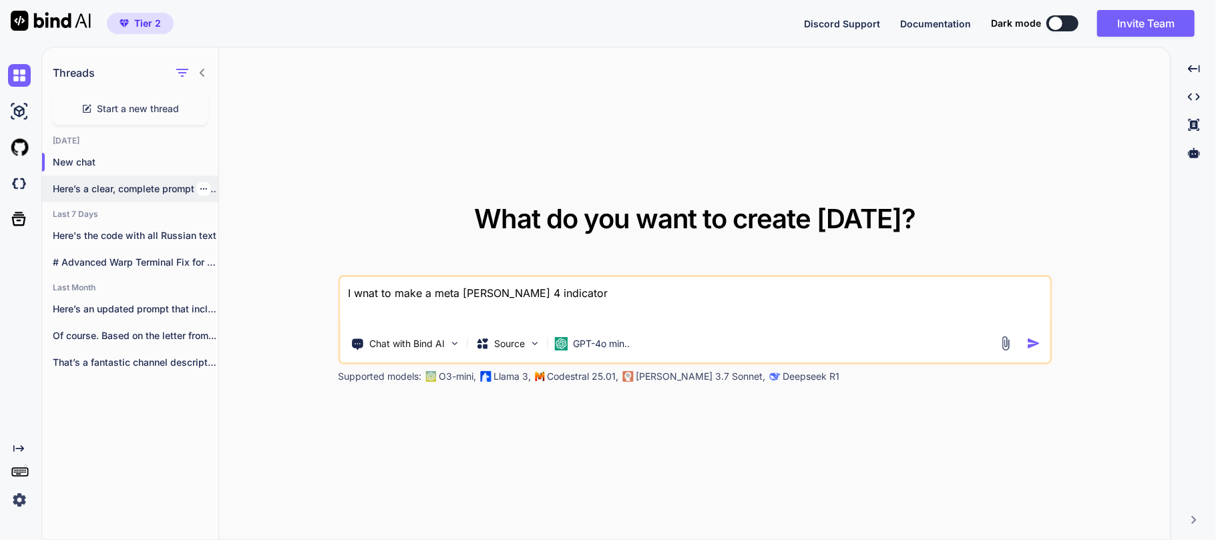
click at [86, 186] on p "Here’s a clear, complete prompt you can..." at bounding box center [136, 188] width 166 height 13
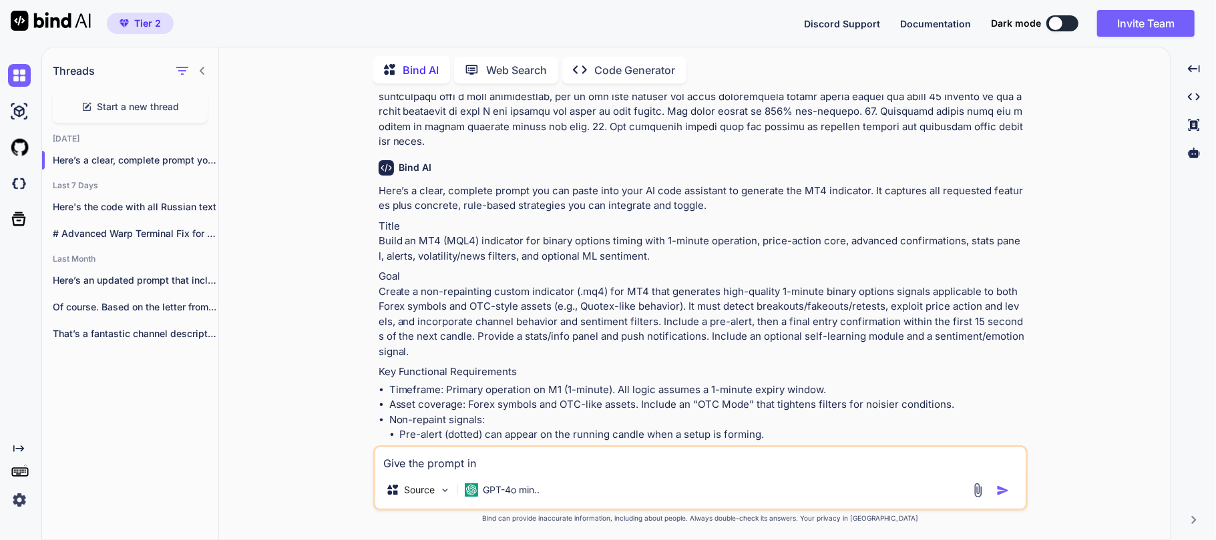
scroll to position [178, 0]
